Goal: Task Accomplishment & Management: Manage account settings

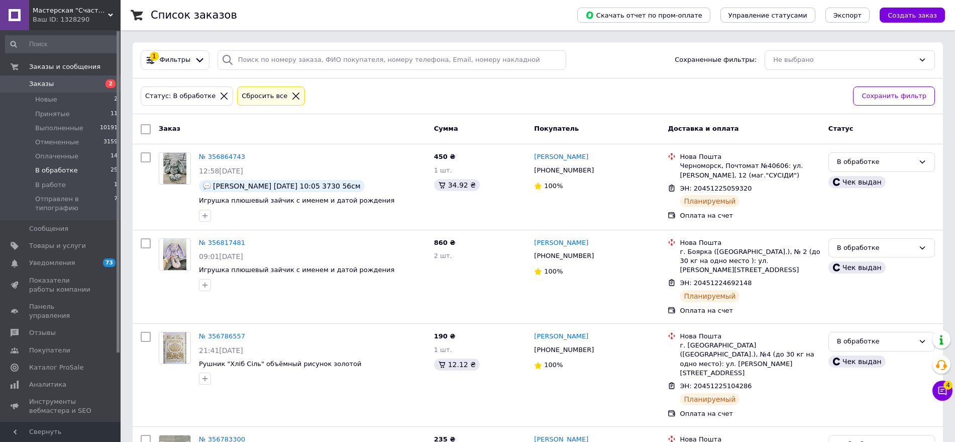
scroll to position [76, 0]
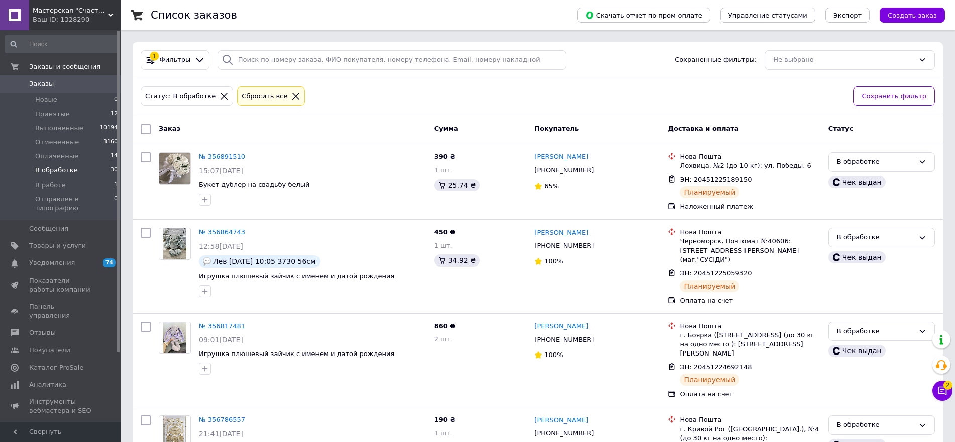
click at [56, 86] on span "Заказы" at bounding box center [61, 83] width 64 height 9
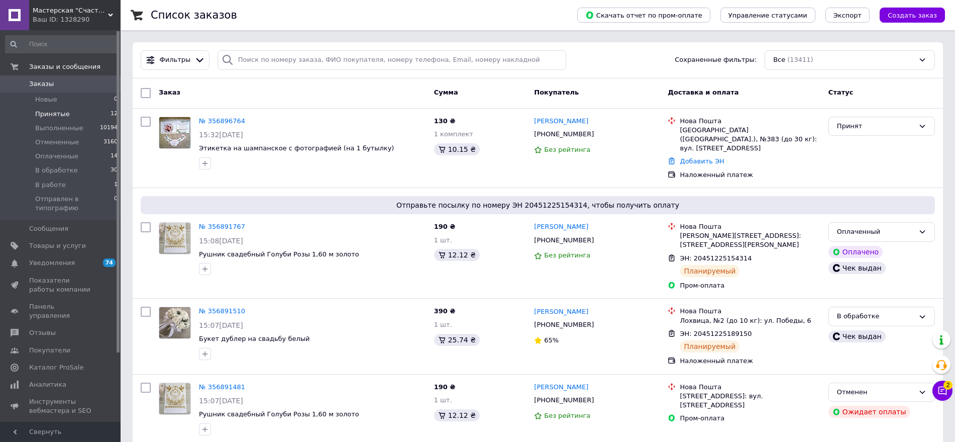
click at [49, 116] on span "Принятые" at bounding box center [52, 114] width 35 height 9
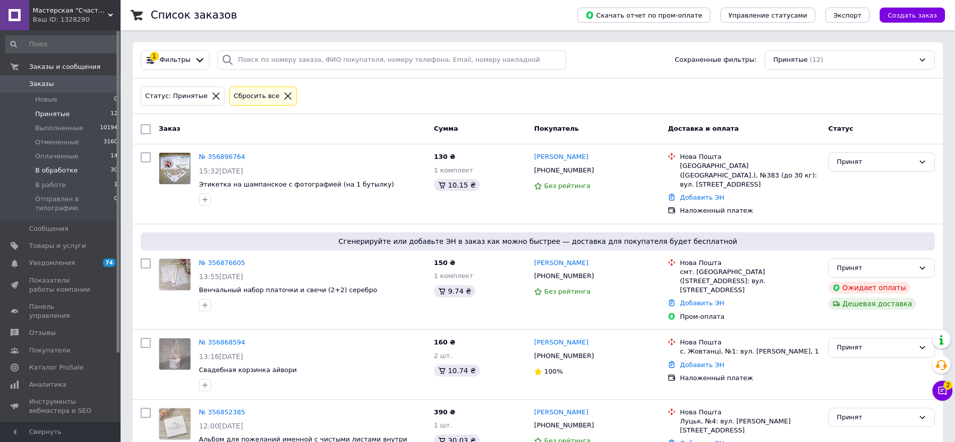
click at [46, 171] on span "В обработке" at bounding box center [56, 170] width 43 height 9
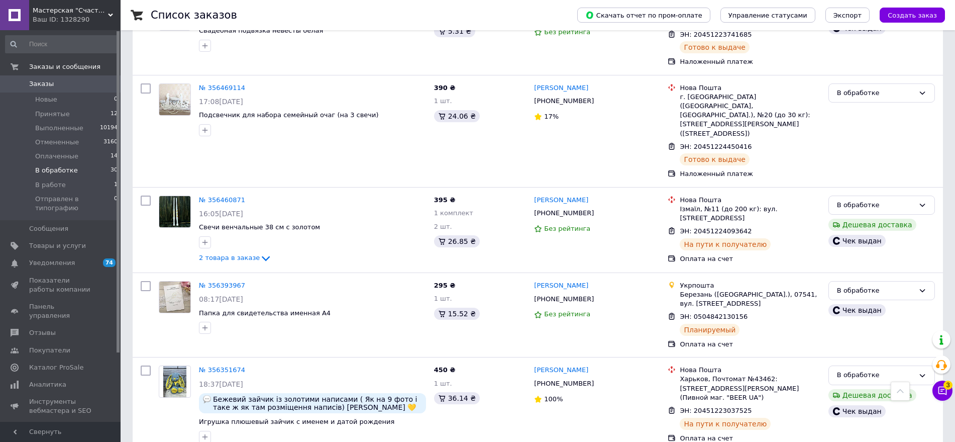
scroll to position [1546, 0]
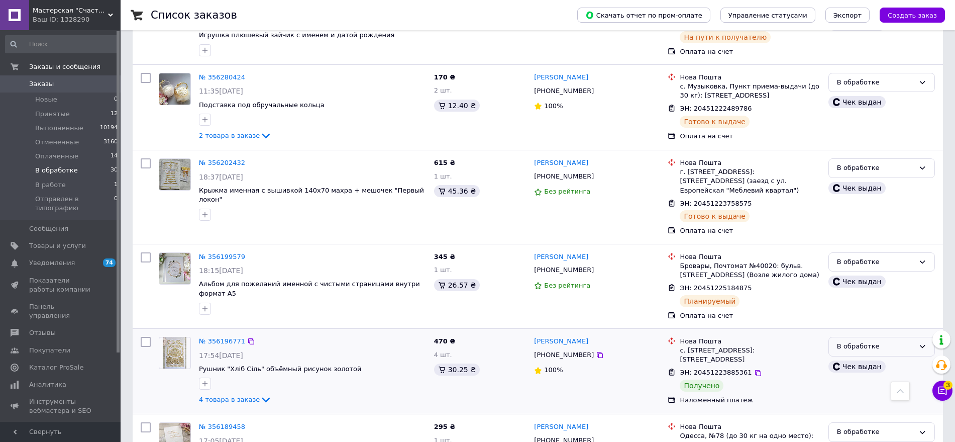
click at [895, 341] on div "В обработке" at bounding box center [875, 346] width 77 height 11
click at [876, 376] on li "Выполнен" at bounding box center [882, 385] width 106 height 19
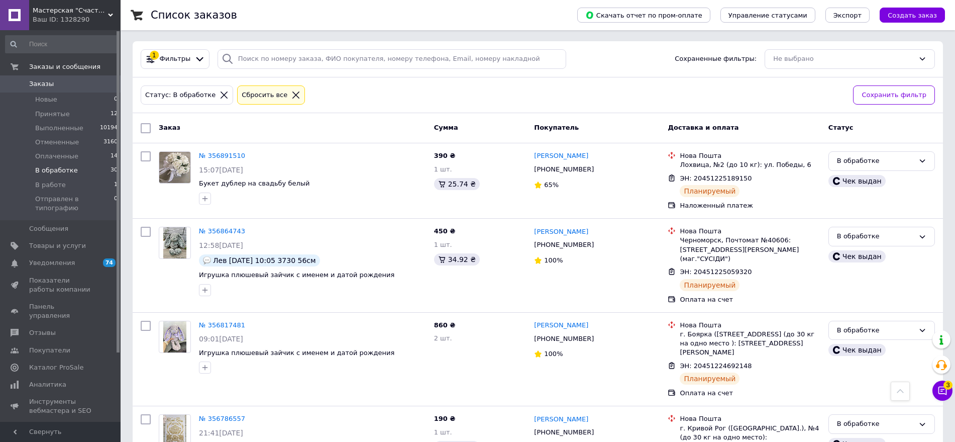
scroll to position [0, 0]
click at [71, 116] on li "Принятые 12" at bounding box center [62, 114] width 124 height 14
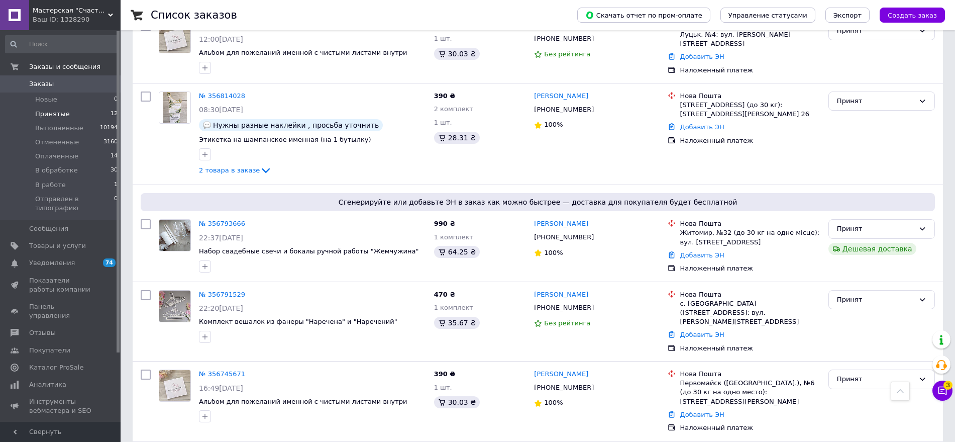
scroll to position [655, 0]
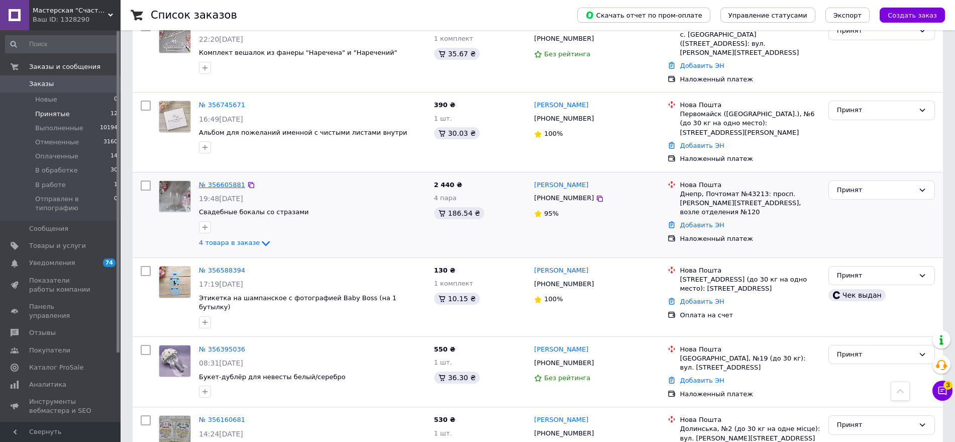
click at [220, 181] on link "№ 356605881" at bounding box center [222, 185] width 46 height 8
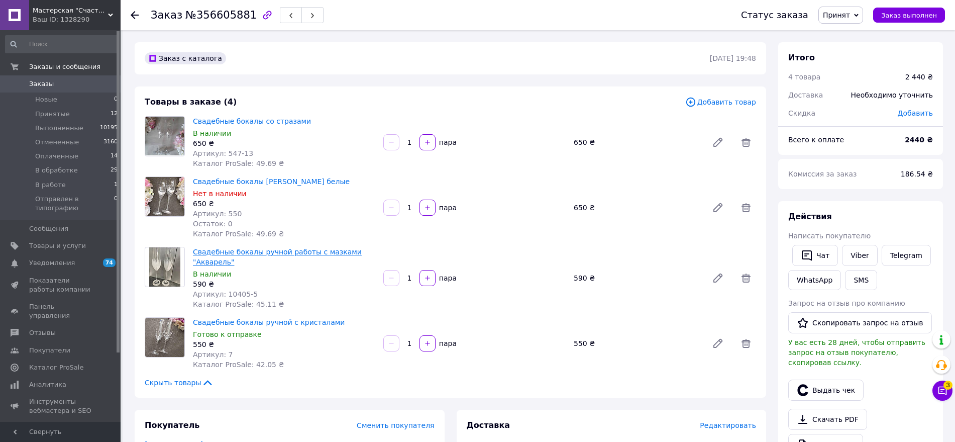
click at [280, 254] on link "Свадебные бокалы ручной работы с мазками "Акварель"" at bounding box center [277, 257] width 169 height 18
click at [942, 389] on icon at bounding box center [943, 390] width 9 height 9
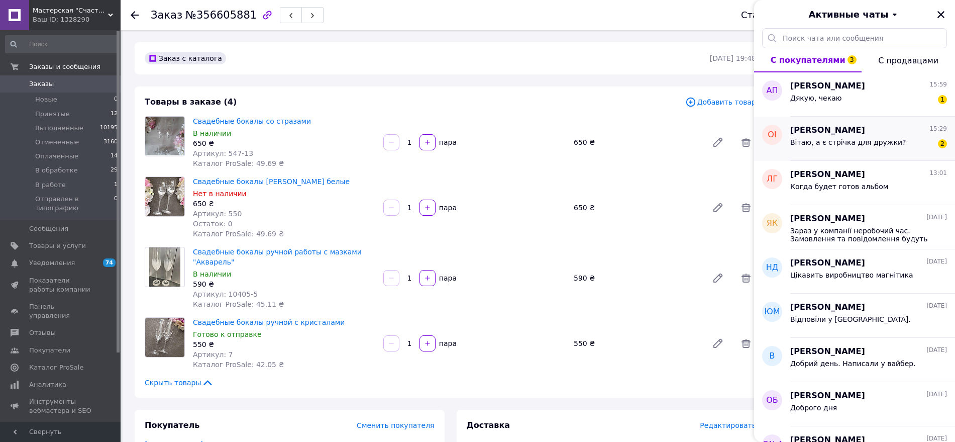
click at [860, 152] on div "Олена Ісаченко 15:29 Вітаю, а є стрічка для дружки? 2" at bounding box center [872, 139] width 165 height 44
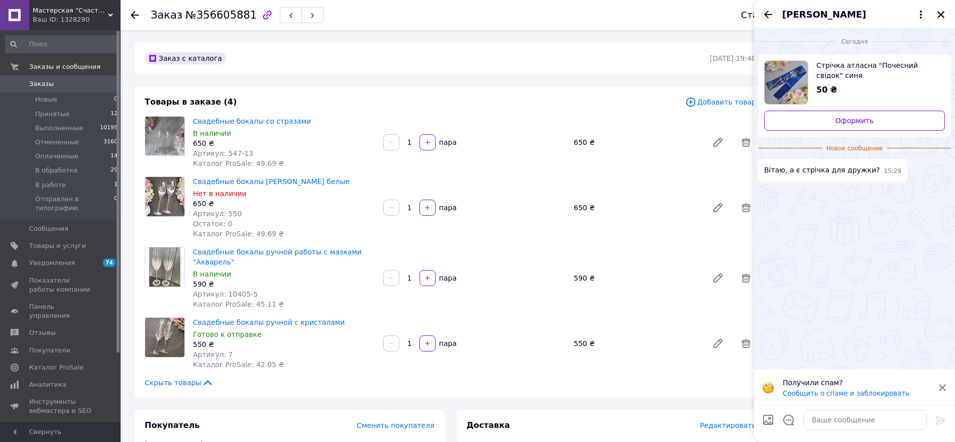
click at [770, 16] on icon "Назад" at bounding box center [768, 15] width 12 height 12
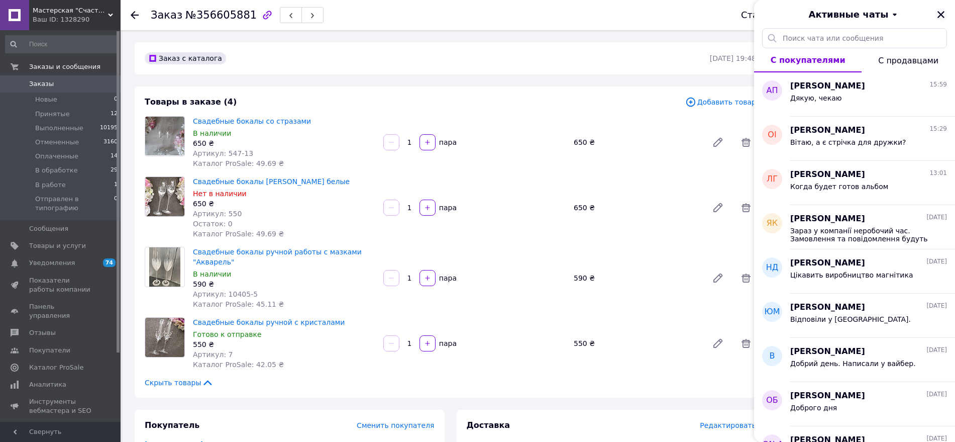
click at [941, 16] on icon "Закрыть" at bounding box center [941, 14] width 9 height 9
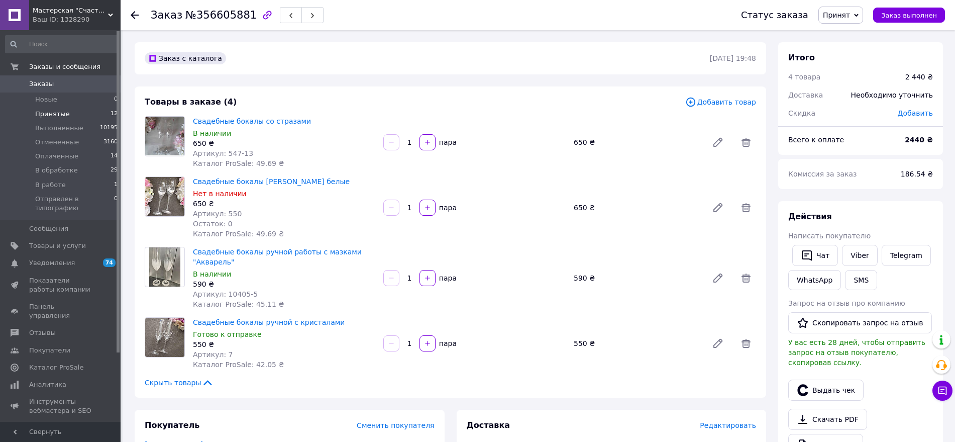
click at [53, 112] on span "Принятые" at bounding box center [52, 114] width 35 height 9
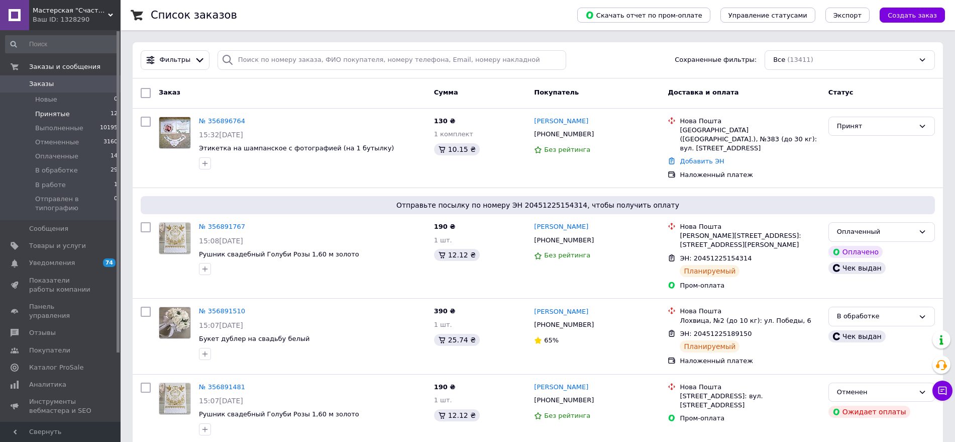
click at [59, 115] on span "Принятые" at bounding box center [52, 114] width 35 height 9
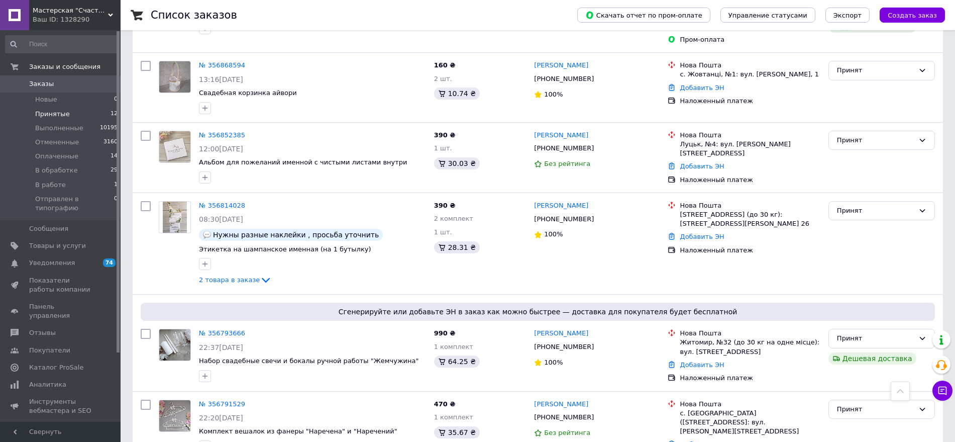
scroll to position [271, 0]
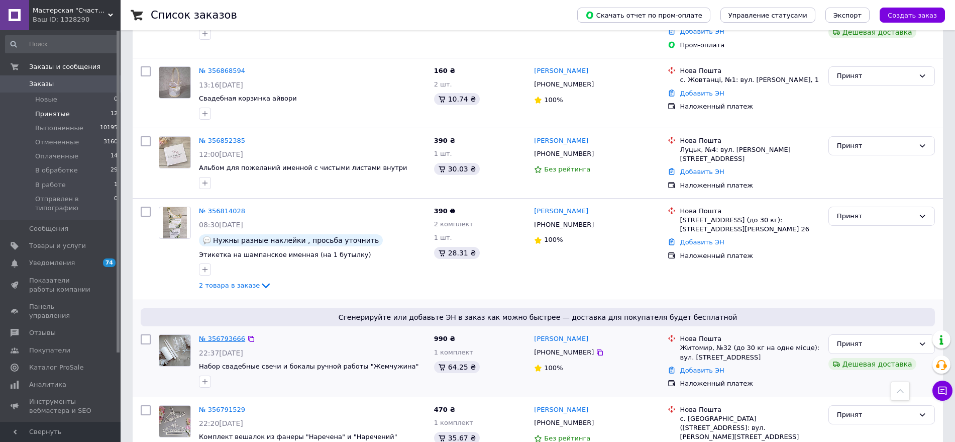
click at [236, 335] on link "№ 356793666" at bounding box center [222, 339] width 46 height 8
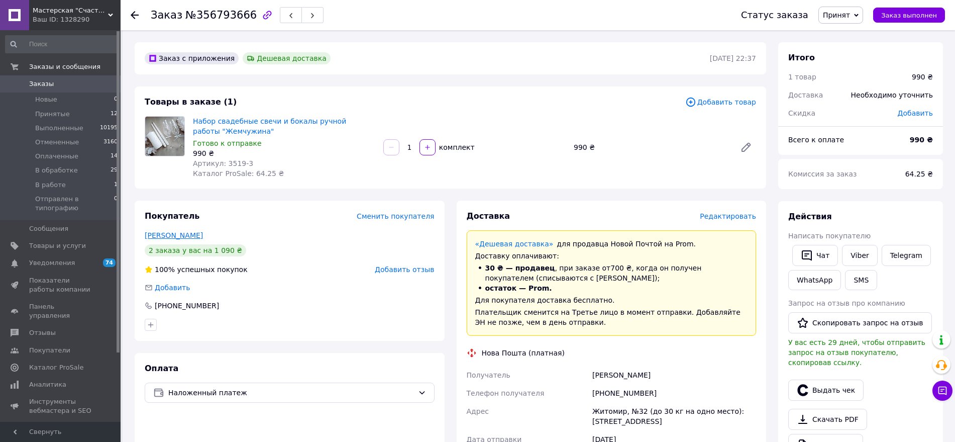
click at [187, 237] on link "Бровчук Дарина" at bounding box center [174, 235] width 58 height 8
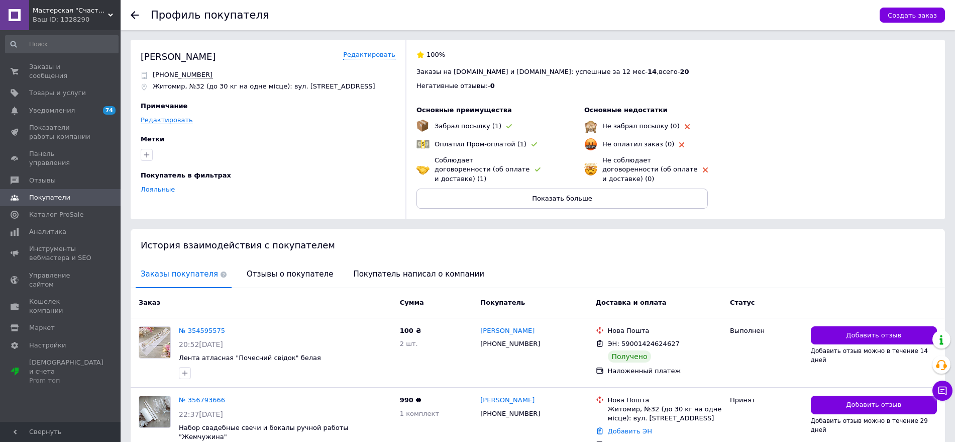
scroll to position [47, 0]
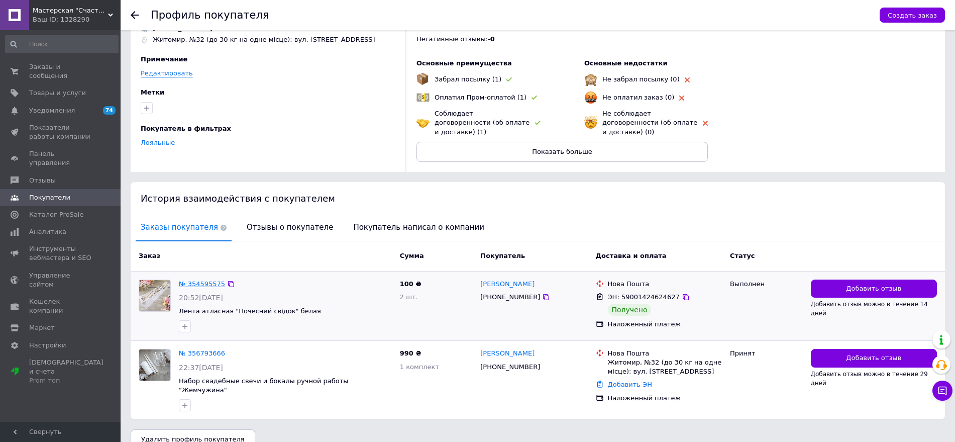
click at [198, 280] on link "№ 354595575" at bounding box center [202, 284] width 46 height 8
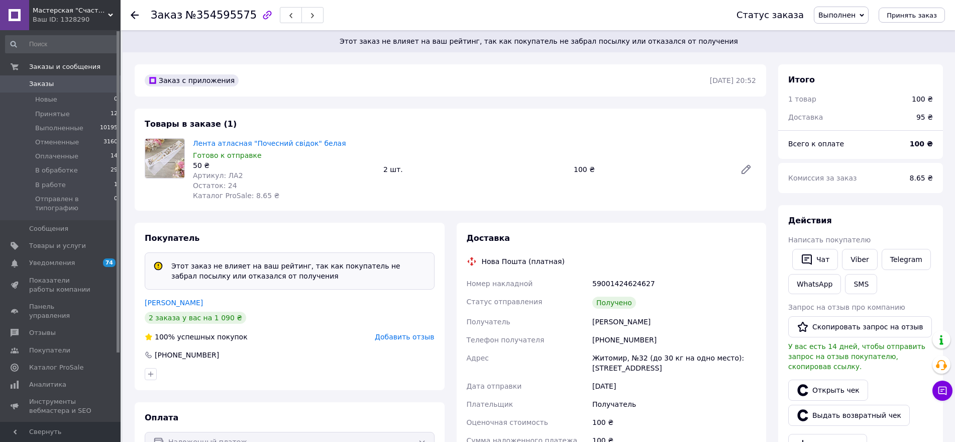
click at [133, 17] on icon at bounding box center [135, 15] width 8 height 8
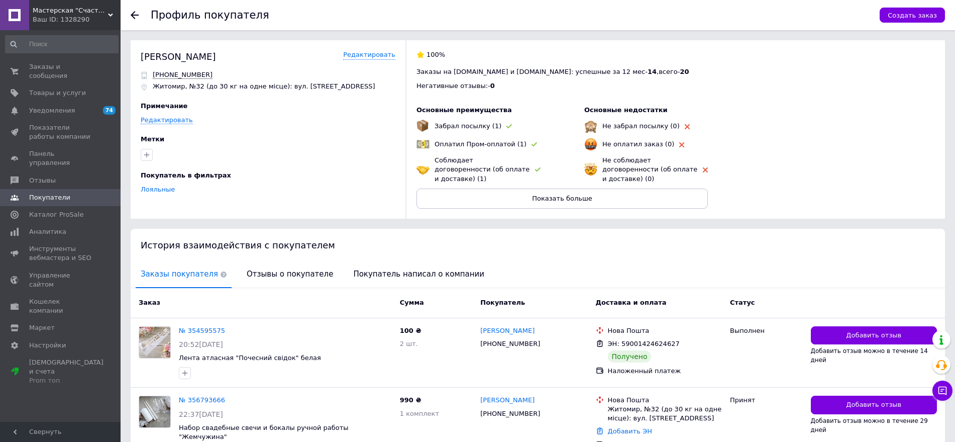
click at [134, 15] on use at bounding box center [135, 15] width 8 height 8
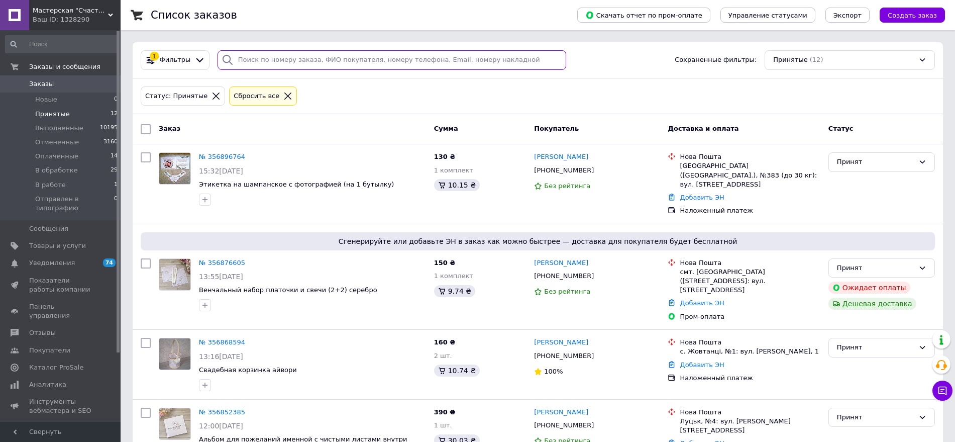
click at [365, 53] on input "search" at bounding box center [392, 60] width 349 height 20
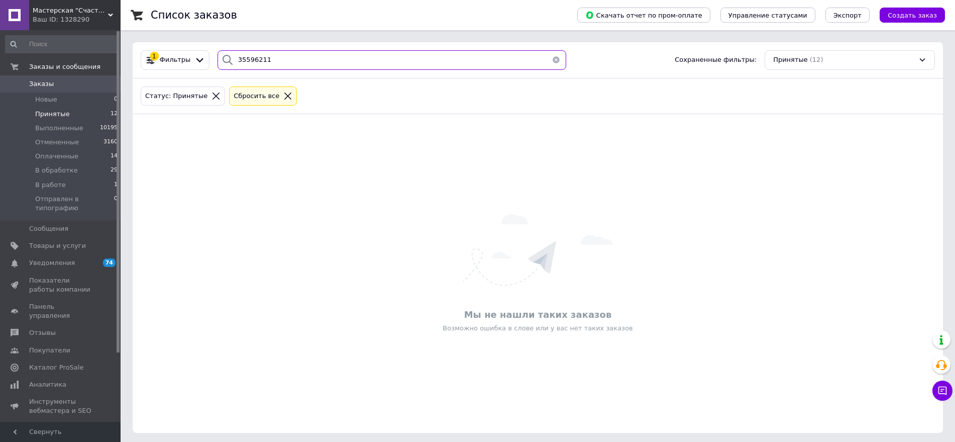
drag, startPoint x: 266, startPoint y: 59, endPoint x: 217, endPoint y: 61, distance: 49.8
click at [218, 61] on div "35596211" at bounding box center [392, 60] width 349 height 20
type input "35596211"
click at [551, 62] on button "button" at bounding box center [556, 60] width 20 height 20
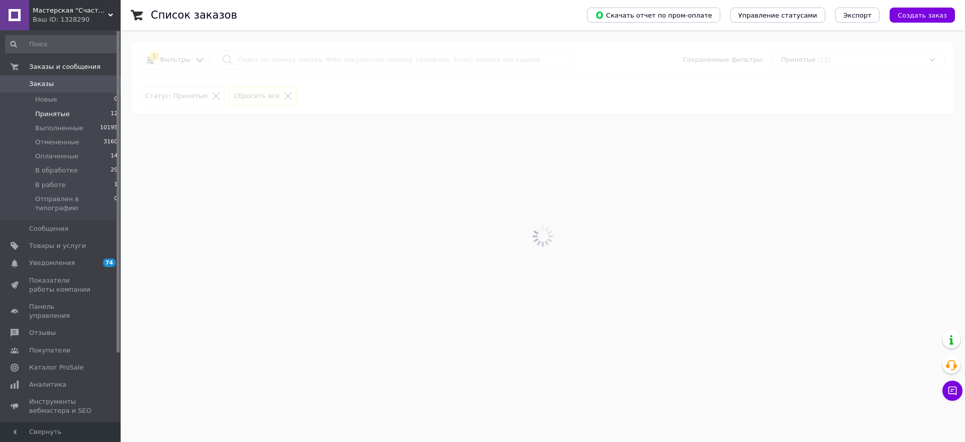
click at [56, 81] on span "Заказы" at bounding box center [61, 83] width 64 height 9
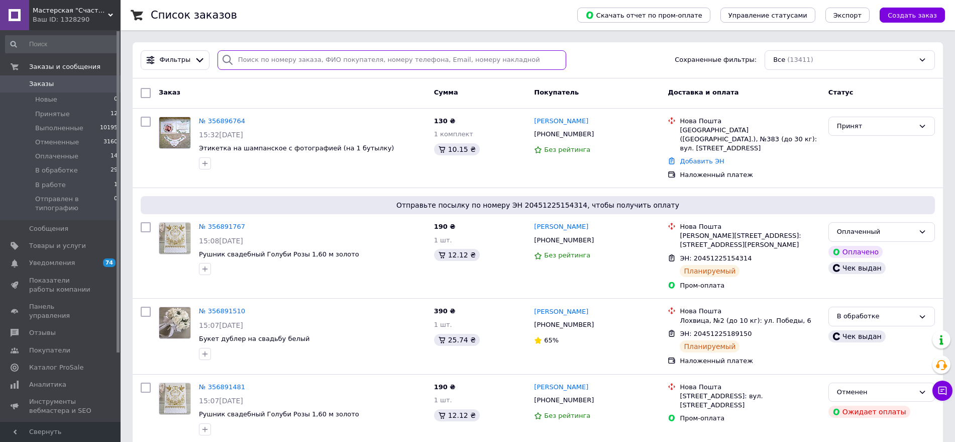
click at [278, 64] on input "search" at bounding box center [392, 60] width 349 height 20
paste input "35596211"
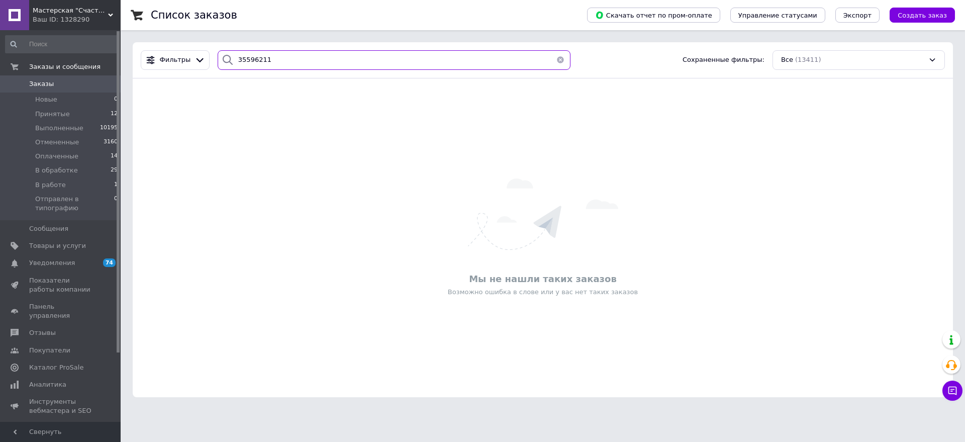
click at [244, 60] on input "35596211" at bounding box center [394, 60] width 353 height 20
click at [255, 60] on input "35596211" at bounding box center [394, 60] width 353 height 20
type input "355962111"
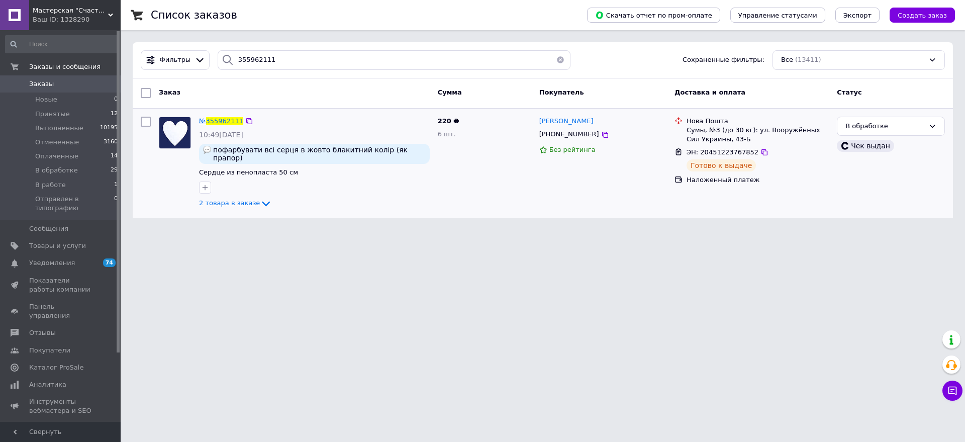
click at [210, 121] on span "355962111" at bounding box center [224, 121] width 37 height 8
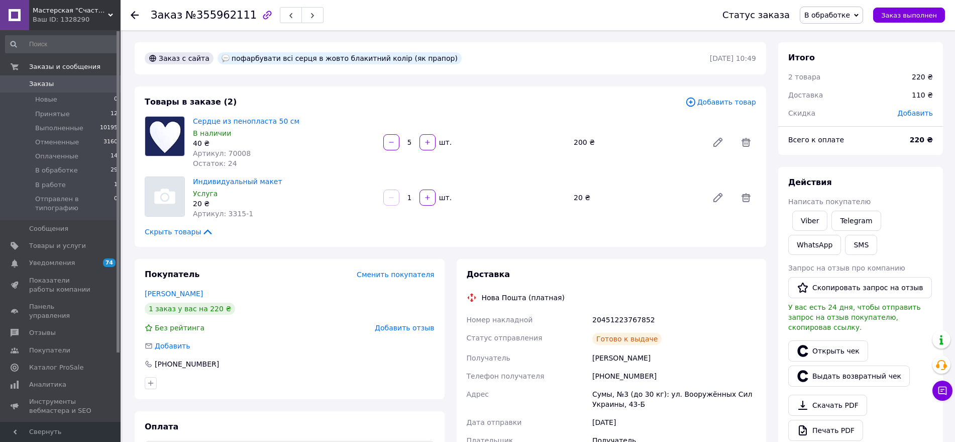
scroll to position [106, 0]
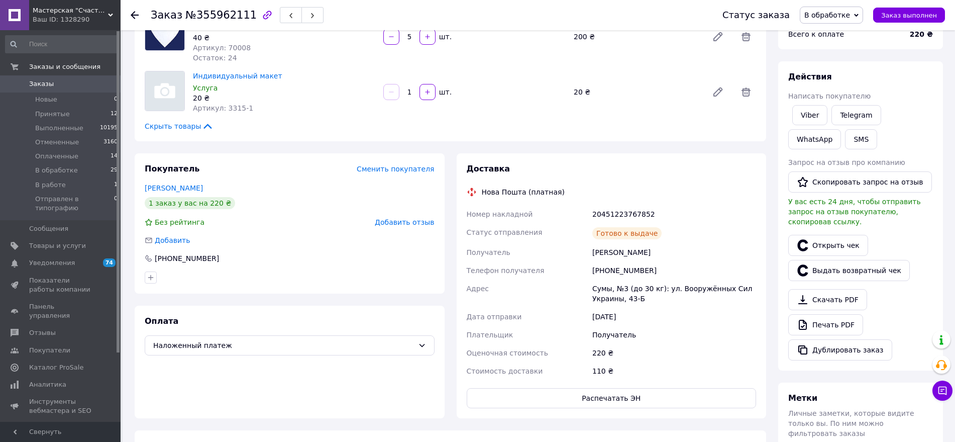
click at [73, 86] on span "Заказы" at bounding box center [61, 83] width 64 height 9
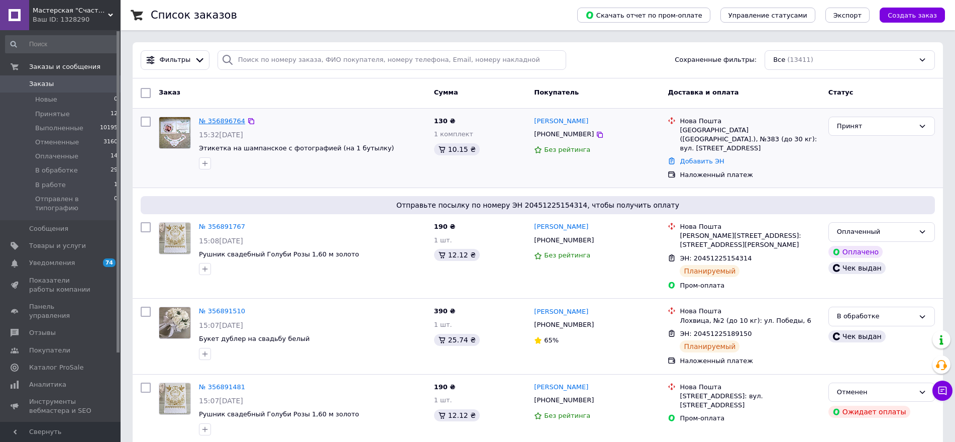
click at [217, 123] on link "№ 356896764" at bounding box center [222, 121] width 46 height 8
